Goal: Task Accomplishment & Management: Manage account settings

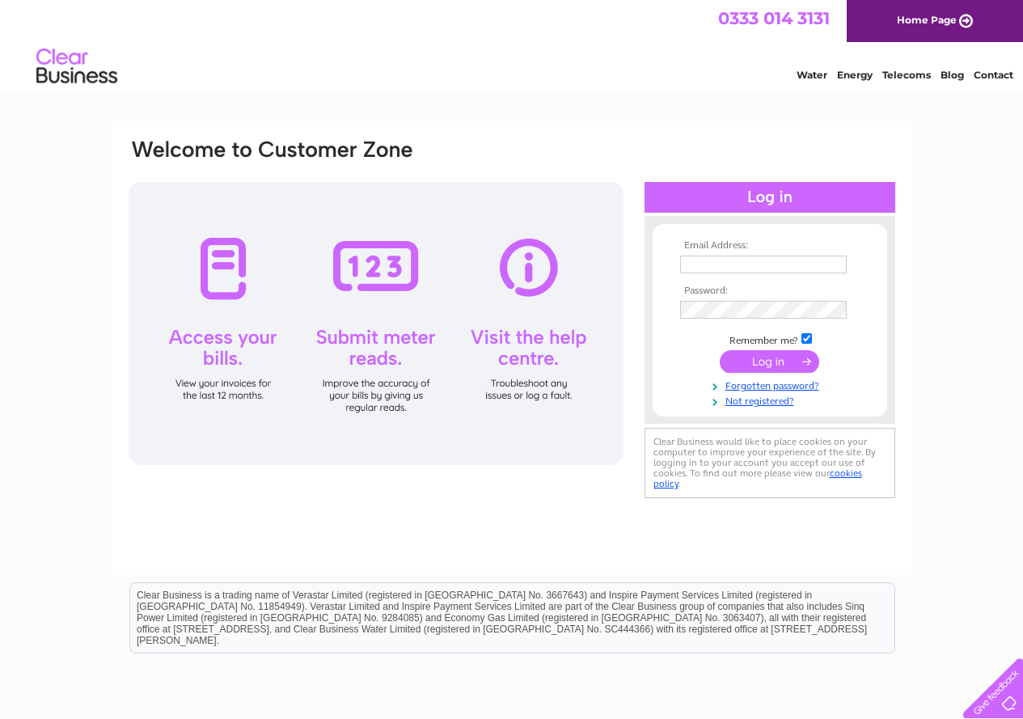
drag, startPoint x: 0, startPoint y: 0, endPoint x: 767, endPoint y: 260, distance: 809.5
click at [767, 260] on input "text" at bounding box center [763, 265] width 167 height 18
type input "annie@blidetrust.org"
click at [803, 339] on input "checkbox" at bounding box center [806, 340] width 11 height 11
checkbox input "false"
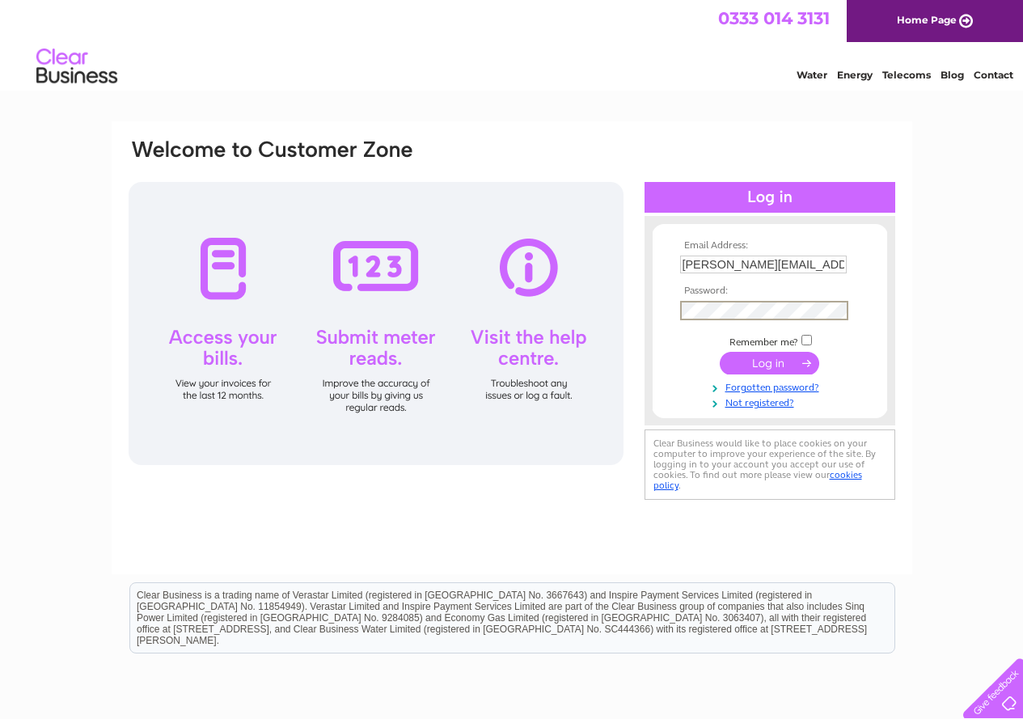
click at [720, 352] on input "submit" at bounding box center [769, 363] width 99 height 23
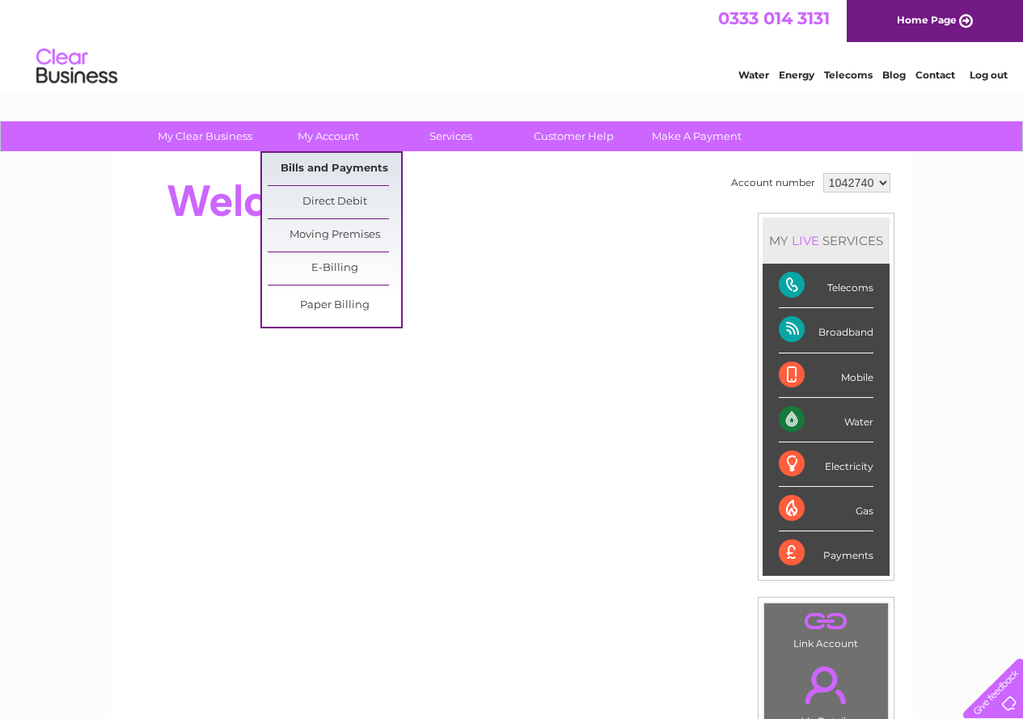
click at [348, 168] on link "Bills and Payments" at bounding box center [334, 169] width 133 height 32
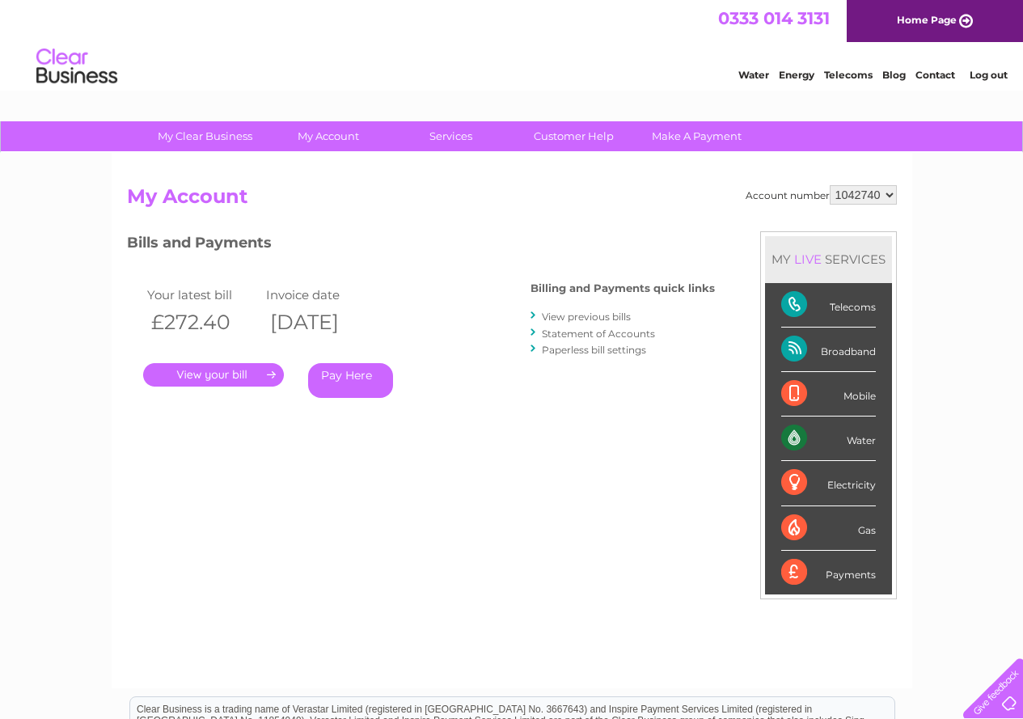
click at [260, 369] on link "." at bounding box center [213, 374] width 141 height 23
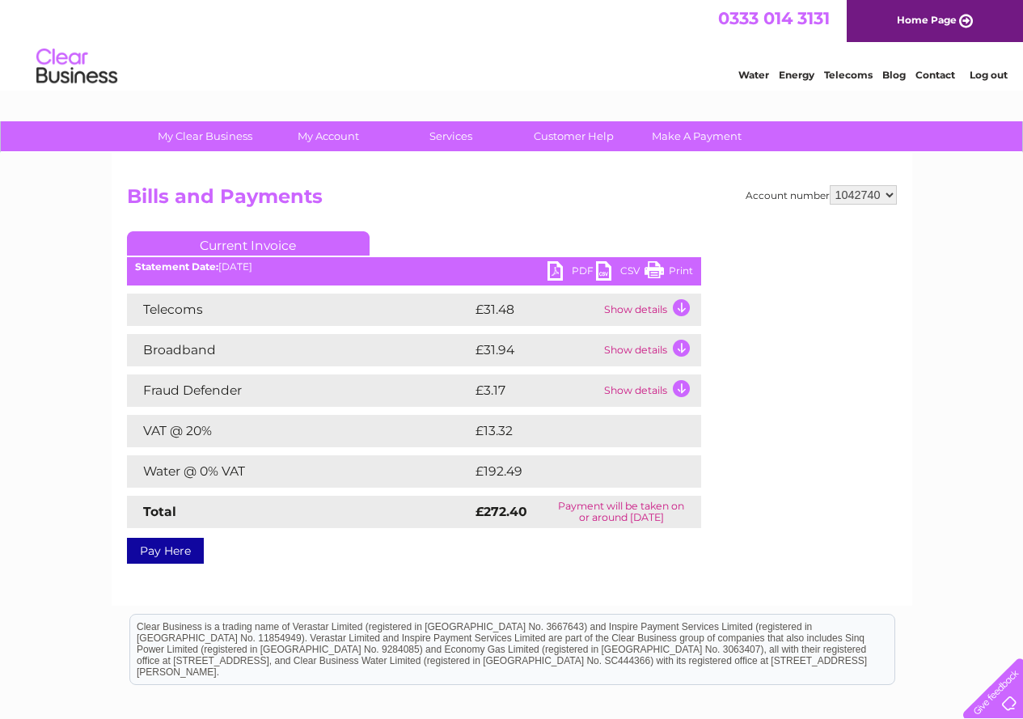
click at [560, 272] on link "PDF" at bounding box center [571, 272] width 49 height 23
click at [978, 75] on link "Log out" at bounding box center [988, 75] width 38 height 12
